Goal: Task Accomplishment & Management: Complete application form

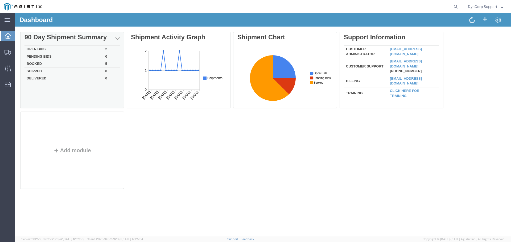
click at [35, 49] on td "Open Bids" at bounding box center [63, 49] width 79 height 7
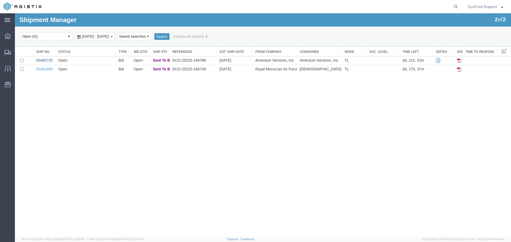
click at [42, 61] on link "56485725" at bounding box center [44, 60] width 16 height 4
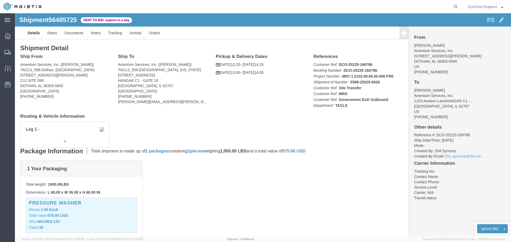
click div "Leg 1 -"
click button "button"
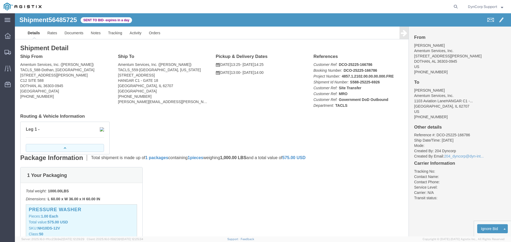
click button "button"
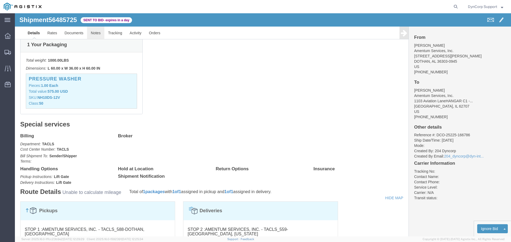
click link "Notes"
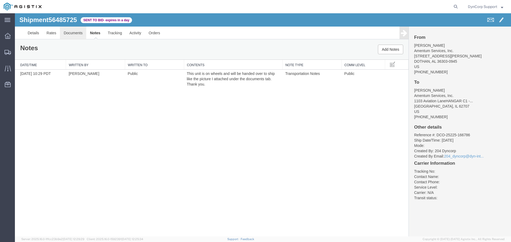
click at [65, 33] on link "Documents" at bounding box center [73, 33] width 26 height 13
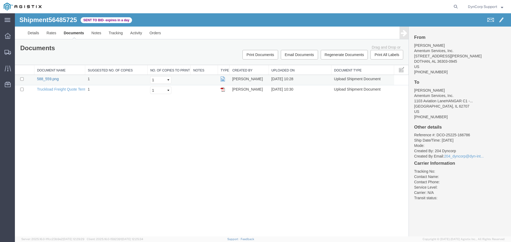
click at [49, 78] on link "588_559.png" at bounding box center [48, 79] width 22 height 4
click at [32, 28] on link "Details" at bounding box center [33, 33] width 19 height 13
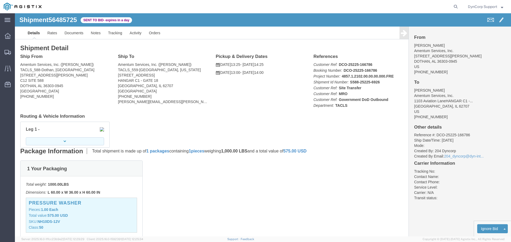
click button "button"
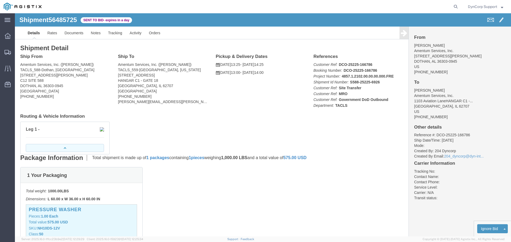
click button "button"
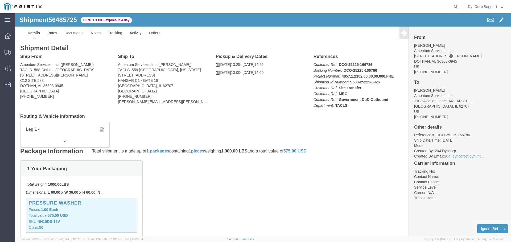
click span "56485725"
copy span "56485725"
click span "56485725"
drag, startPoint x: 50, startPoint y: 7, endPoint x: 91, endPoint y: 16, distance: 42.3
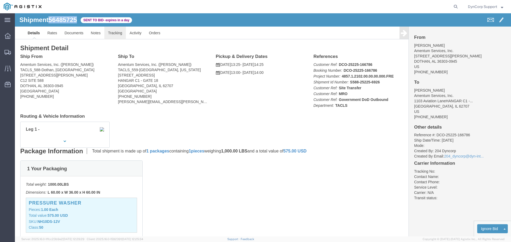
click span "56485725"
copy span "56485725"
click h4 "Routing & Vehicle Information"
click button "button"
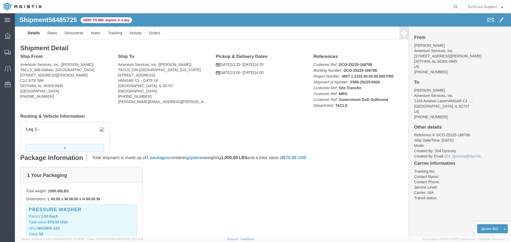
click button "button"
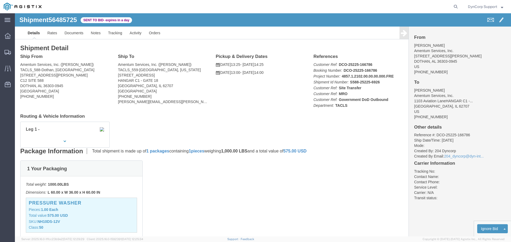
click h4 "Routing & Vehicle Information"
click span "56485725"
copy span "56485725"
click div "Ship From Amentum Services, Inc. ([PERSON_NAME]) TACLS_588-[GEOGRAPHIC_DATA], A…"
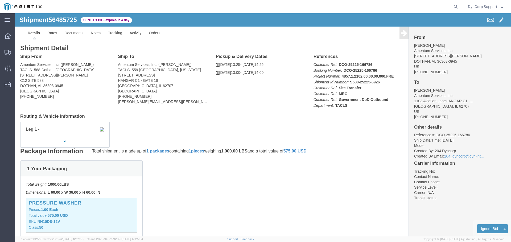
click div "Shipment Detail Ship From Amentum Services, Inc. ([PERSON_NAME]) TACLS_588-[GEO…"
click button "button"
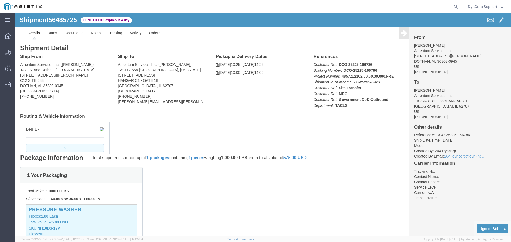
click icon "button"
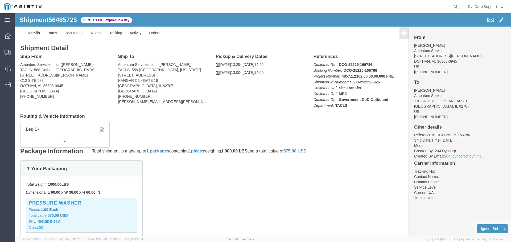
click div "Shipment Detail Ship From Amentum Services, Inc. ([PERSON_NAME]) TACLS_588-[GEO…"
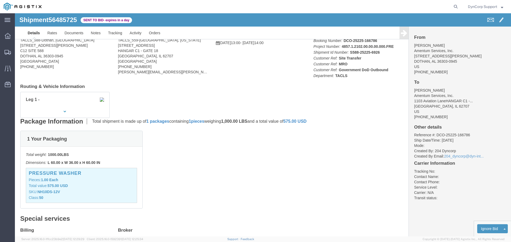
scroll to position [80, 0]
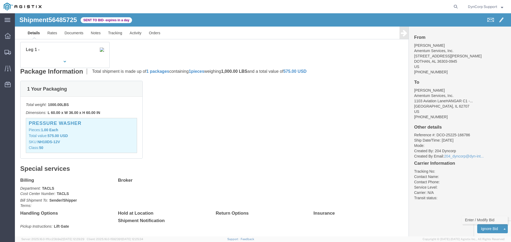
click link "Enter / Modify Bid"
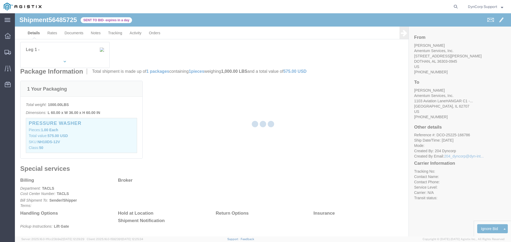
select select "3603"
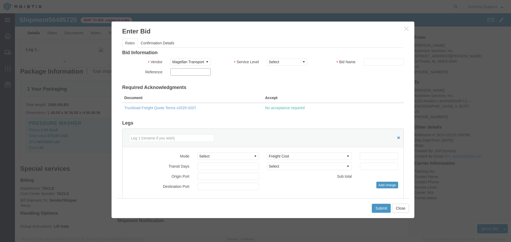
click input "text"
paste input "56485725"
type input "56485725"
click select "Select LTL 5+ Day LTL Economy 3 - 5 Day Less than Truckload TL Standard 3 - 5 D…"
select select "29547"
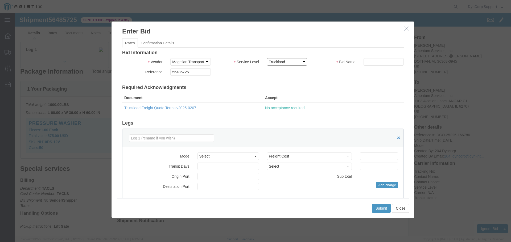
click select "Select LTL 5+ Day LTL Economy 3 - 5 Day Less than Truckload TL Standard 3 - 5 D…"
click input "text"
paste input "56485725"
type input "56485725"
click div "Mode Select Air Less than Truckload Multi-Leg Ocean Freight Rail Small Parcel T…"
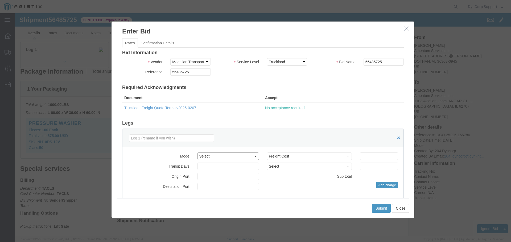
drag, startPoint x: 229, startPoint y: 142, endPoint x: 226, endPoint y: 134, distance: 7.8
click select "Select Air Less than Truckload Multi-Leg Ocean Freight Rail Small Parcel Truckl…"
select select "TL"
click select "Select Air Less than Truckload Multi-Leg Ocean Freight Rail Small Parcel Truckl…"
click input "number"
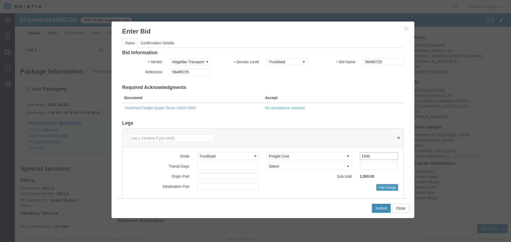
type input "1500"
click button "Submit"
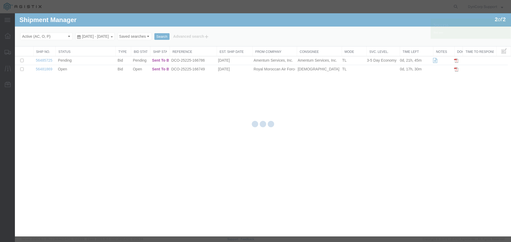
scroll to position [0, 0]
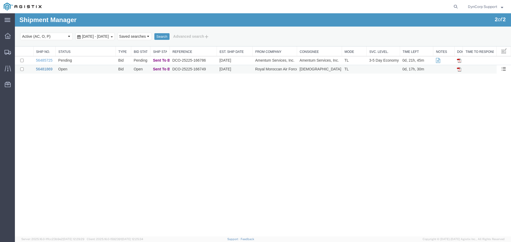
click at [42, 69] on link "56481869" at bounding box center [44, 69] width 16 height 4
